Goal: Find specific page/section: Find specific page/section

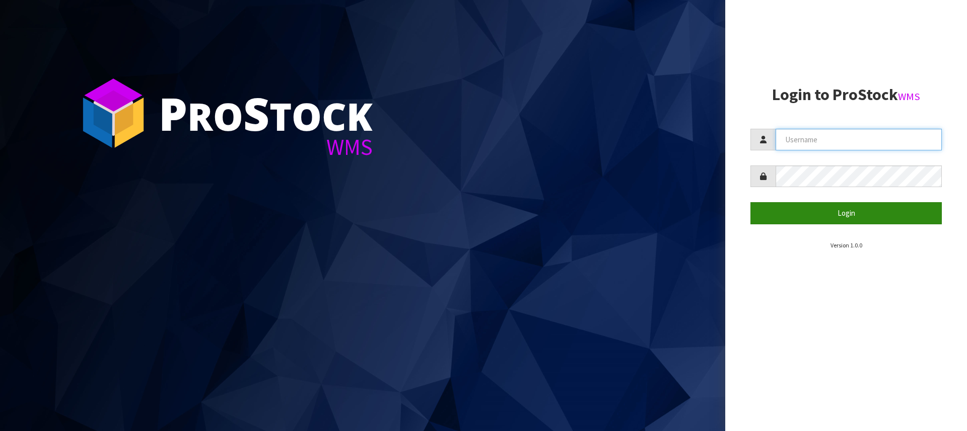
type input "[PERSON_NAME][EMAIL_ADDRESS][DOMAIN_NAME]"
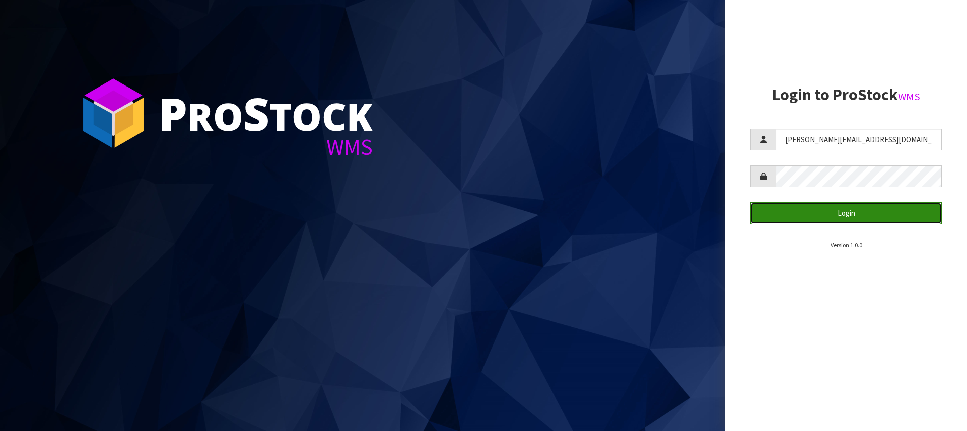
click at [854, 211] on button "Login" at bounding box center [845, 213] width 191 height 22
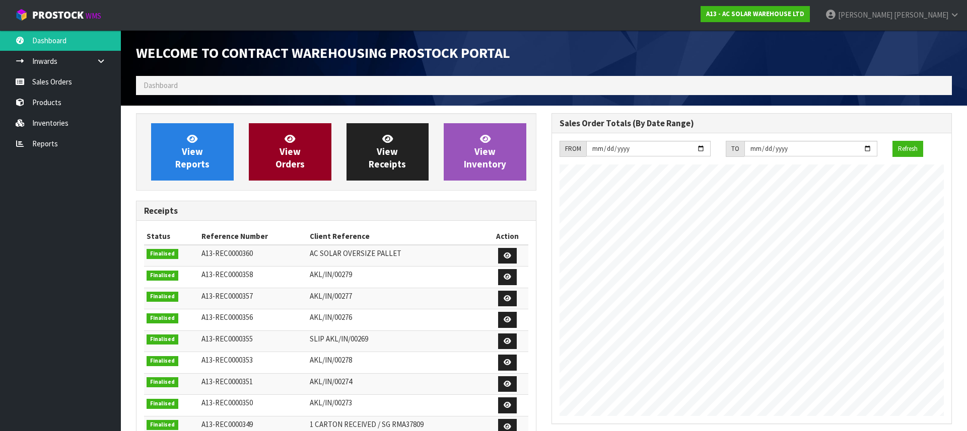
scroll to position [602, 415]
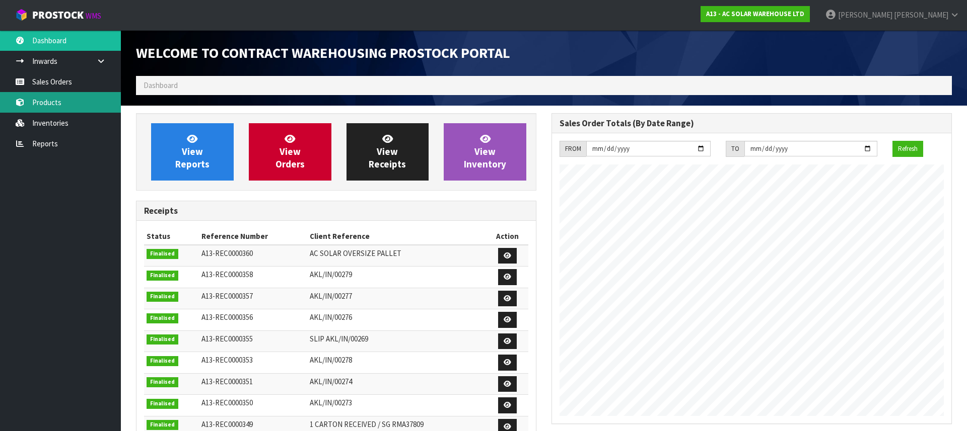
click at [70, 112] on link "Products" at bounding box center [60, 102] width 121 height 21
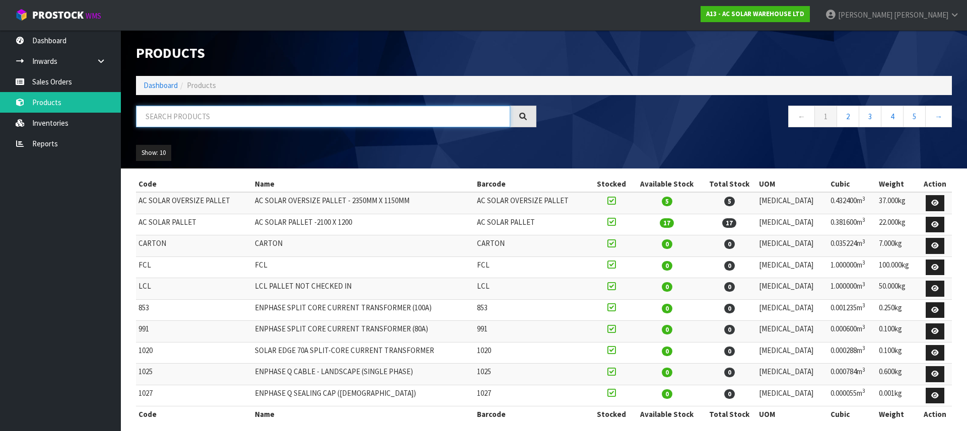
click at [191, 119] on input "text" at bounding box center [323, 117] width 374 height 22
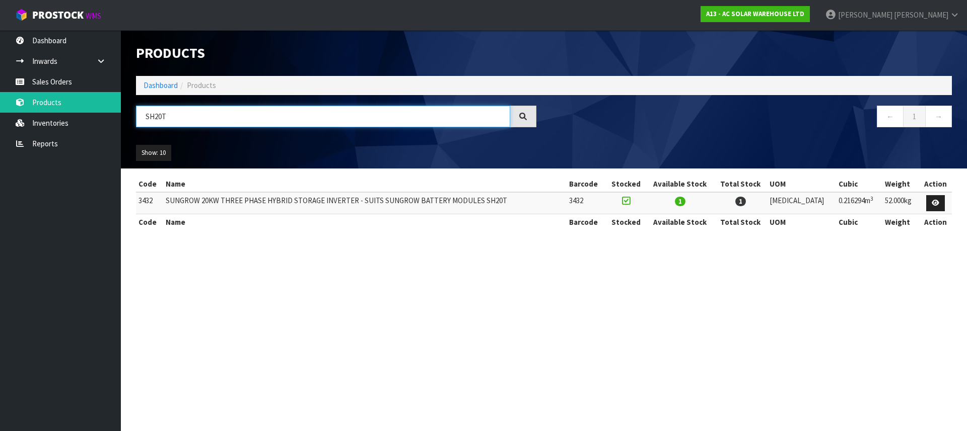
type input "SH20T"
click at [805, 270] on section "Products Import Products Drop file here to import csv template Dashboard Produc…" at bounding box center [483, 215] width 967 height 431
click at [192, 119] on input "SH20T" at bounding box center [323, 117] width 374 height 22
